Goal: Task Accomplishment & Management: Manage account settings

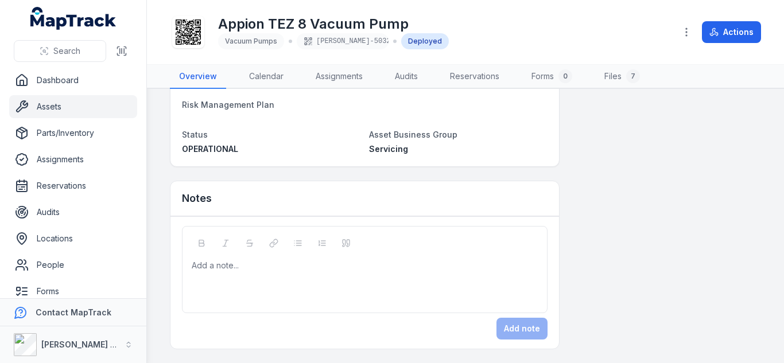
scroll to position [951, 0]
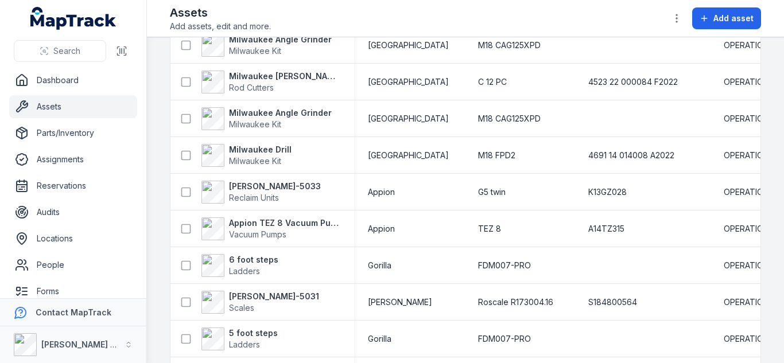
scroll to position [975, 0]
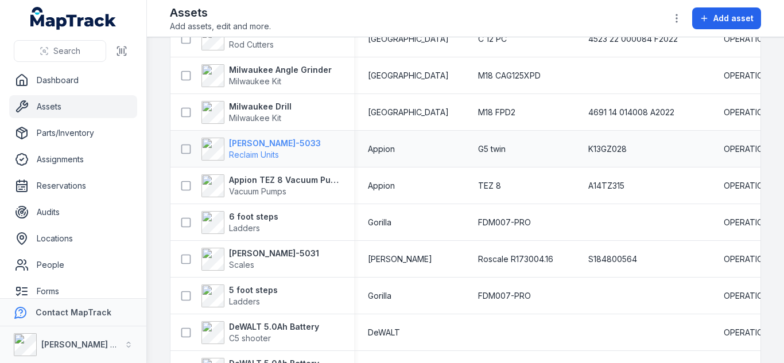
click at [257, 143] on strong "[PERSON_NAME]-5033" at bounding box center [275, 143] width 92 height 11
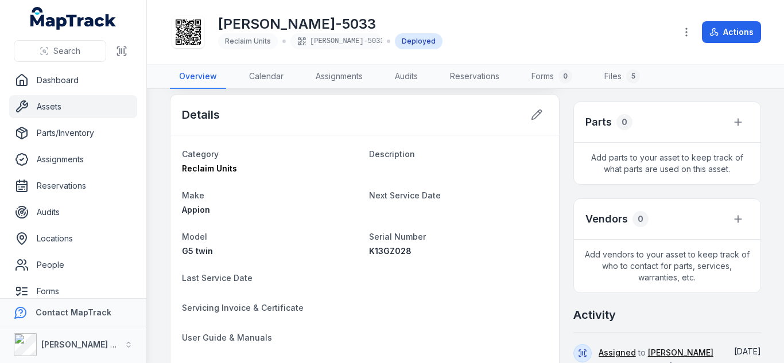
scroll to position [336, 0]
click at [540, 119] on button at bounding box center [537, 114] width 22 height 22
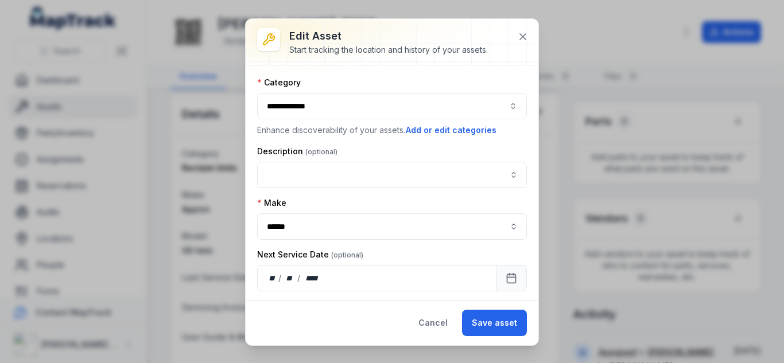
click at [271, 200] on label "Make" at bounding box center [271, 202] width 29 height 11
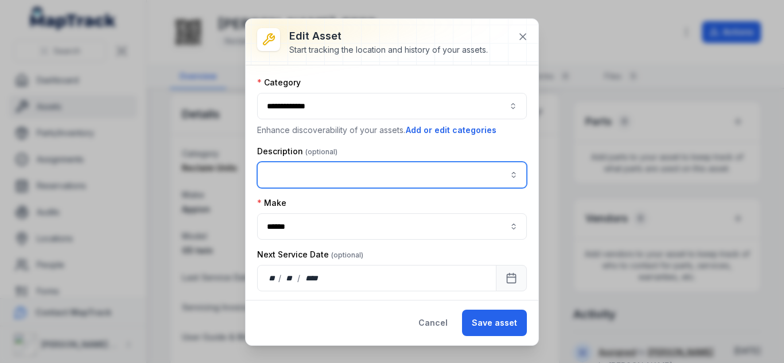
click at [289, 175] on input "asset-edit:description-label" at bounding box center [392, 175] width 270 height 26
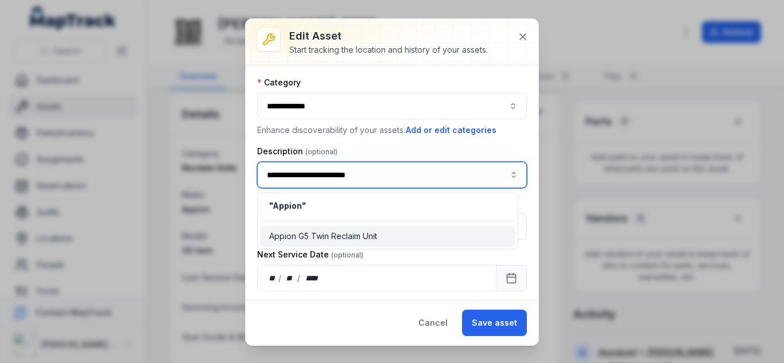
click at [325, 240] on span "Appion G5 Twin Reclaim Unit" at bounding box center [323, 236] width 108 height 11
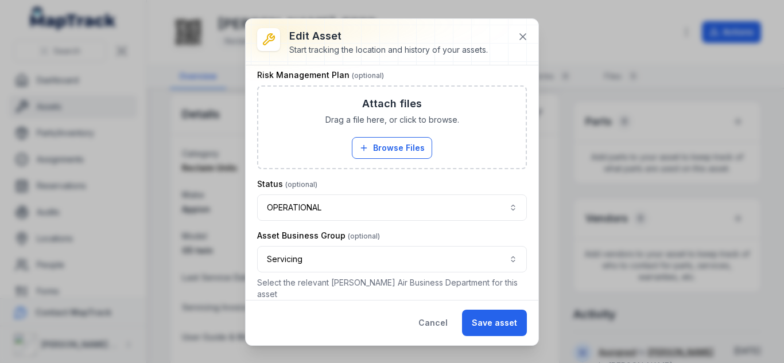
scroll to position [797, 0]
type input "**********"
click at [506, 316] on button "Save asset" at bounding box center [494, 323] width 65 height 26
